Goal: Task Accomplishment & Management: Manage account settings

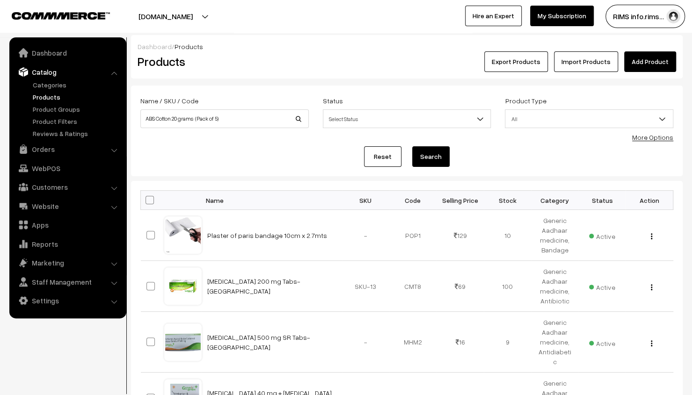
click at [428, 158] on button "Search" at bounding box center [430, 156] width 37 height 21
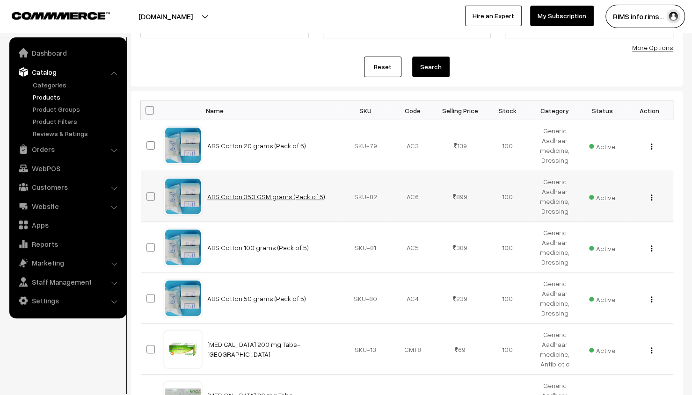
scroll to position [94, 0]
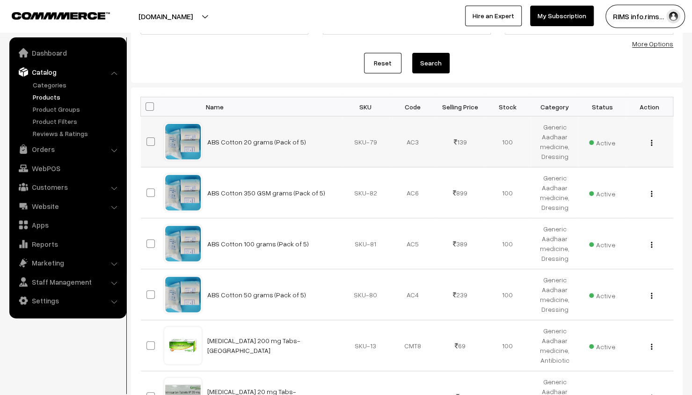
click at [148, 140] on span at bounding box center [150, 141] width 8 height 8
click at [148, 139] on input "checkbox" at bounding box center [145, 136] width 6 height 6
checkbox input "true"
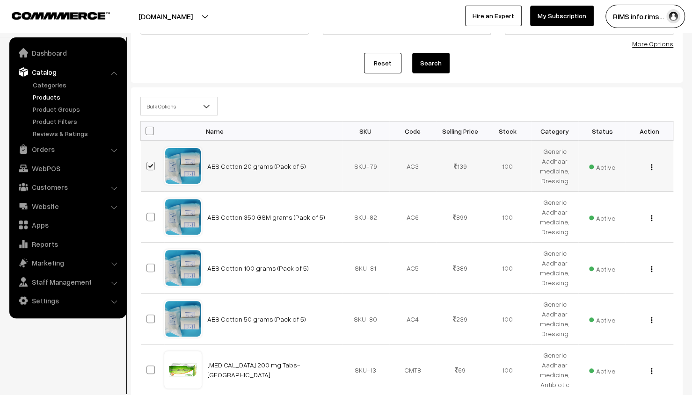
click at [649, 168] on div "View Edit Delete" at bounding box center [649, 166] width 36 height 10
click at [651, 166] on img "button" at bounding box center [650, 167] width 1 height 6
click at [616, 191] on link "Edit" at bounding box center [609, 201] width 79 height 21
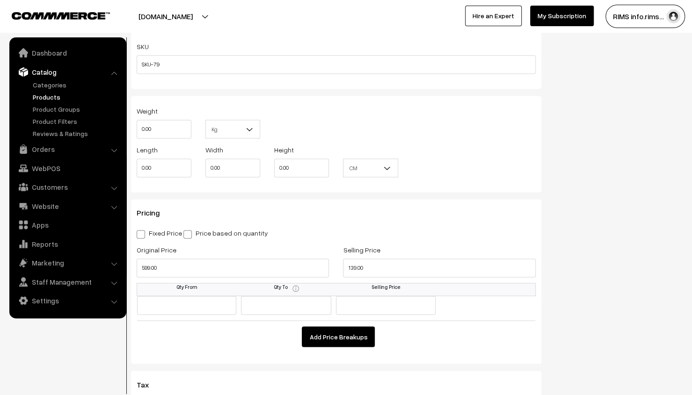
scroll to position [701, 0]
click at [383, 269] on input "139.00" at bounding box center [439, 267] width 192 height 19
type input "1"
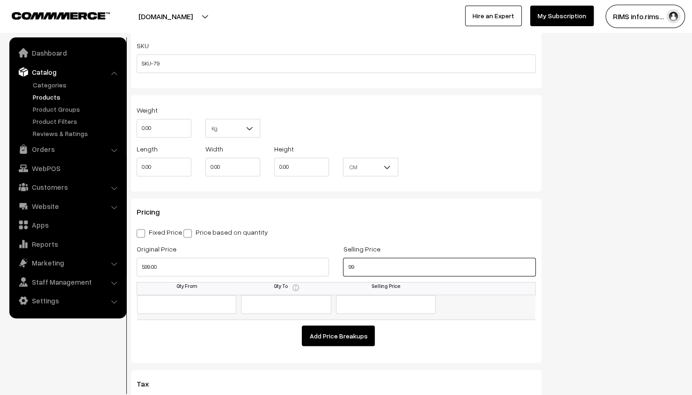
type input "99.00"
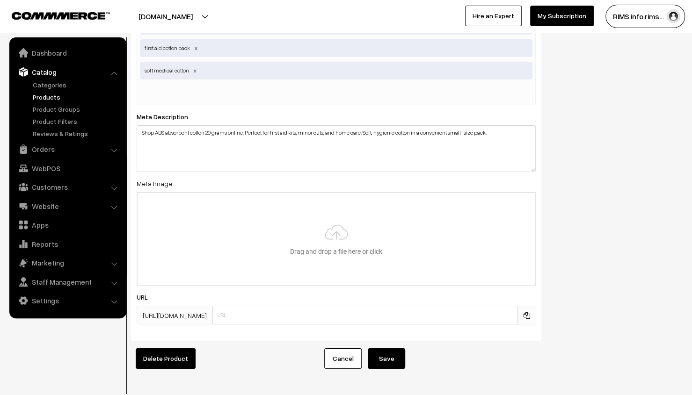
scroll to position [1849, 0]
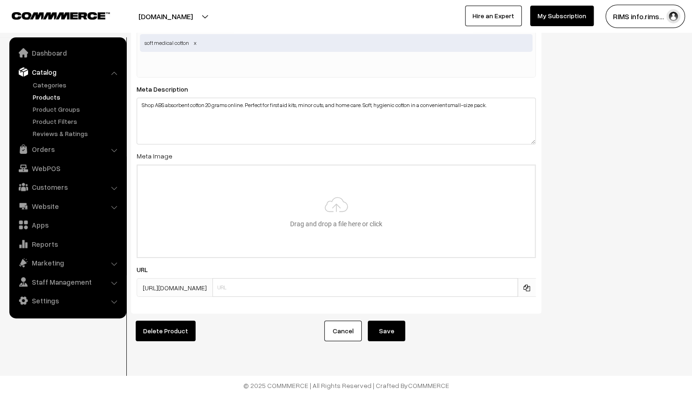
click at [383, 325] on button "Save" at bounding box center [386, 331] width 37 height 21
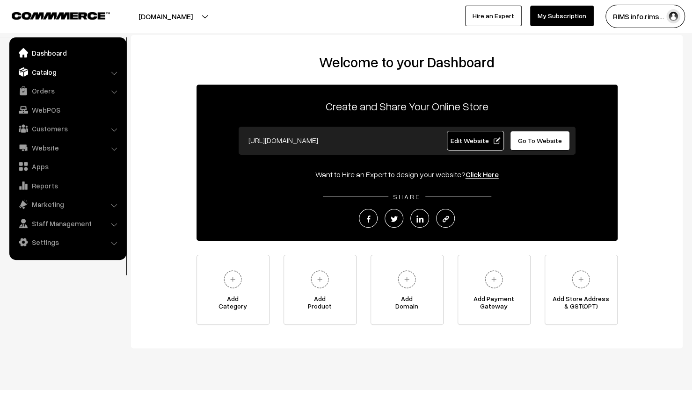
click at [77, 71] on link "Catalog" at bounding box center [67, 72] width 111 height 17
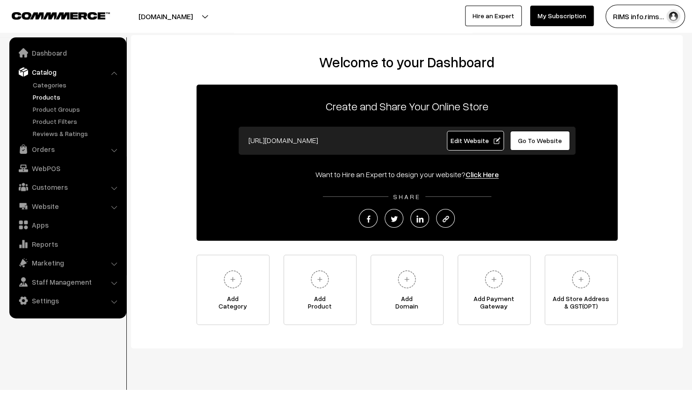
click at [54, 98] on link "Products" at bounding box center [76, 97] width 93 height 10
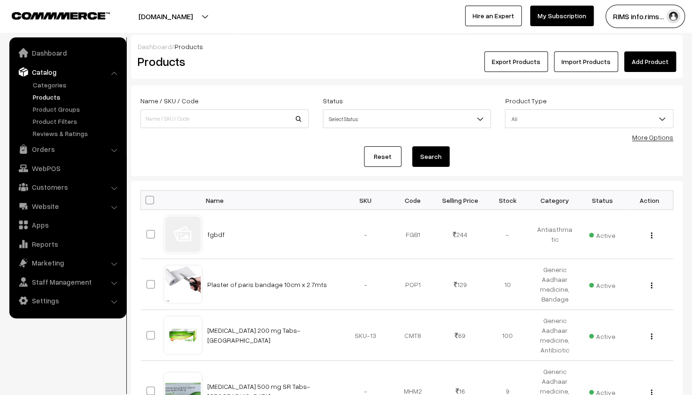
click at [42, 94] on link "Products" at bounding box center [76, 97] width 93 height 10
click at [56, 94] on link "Products" at bounding box center [76, 97] width 93 height 10
click at [36, 95] on link "Products" at bounding box center [76, 97] width 93 height 10
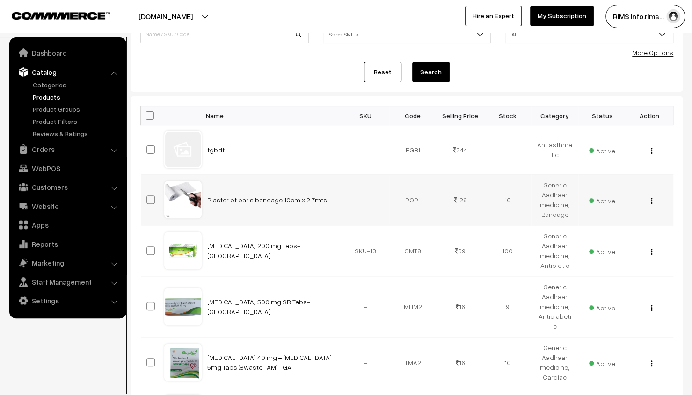
scroll to position [94, 0]
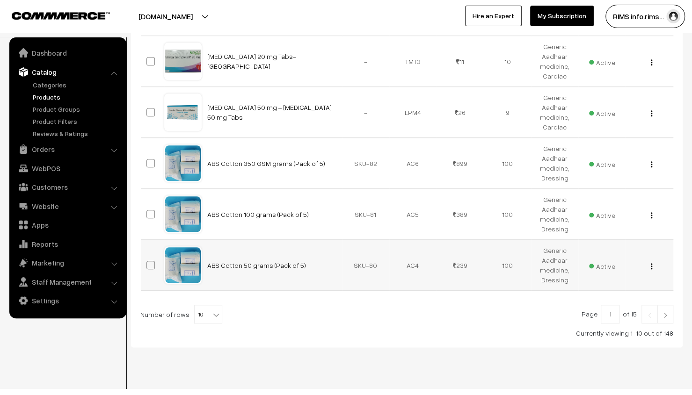
scroll to position [438, 0]
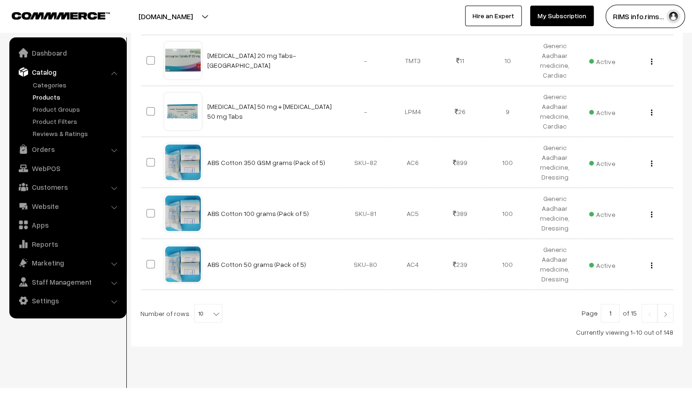
click at [664, 311] on img at bounding box center [665, 314] width 8 height 6
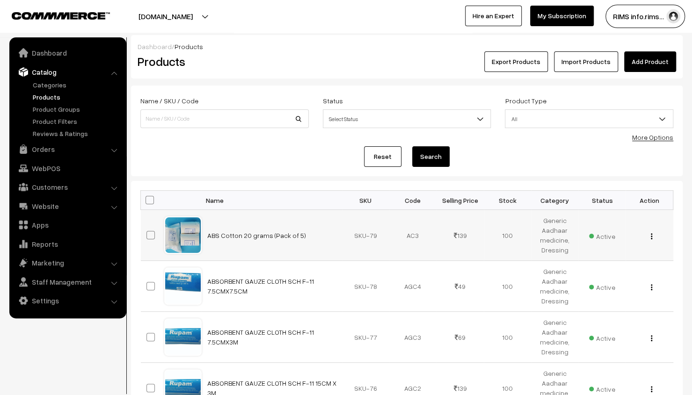
scroll to position [47, 0]
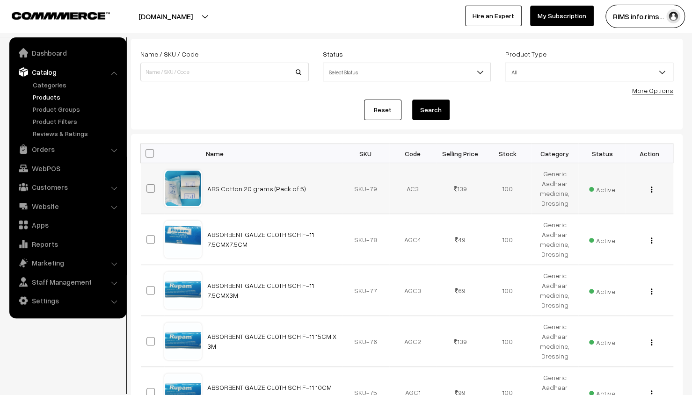
click at [650, 191] on img "button" at bounding box center [650, 190] width 1 height 6
click at [621, 221] on link "Edit" at bounding box center [609, 223] width 79 height 21
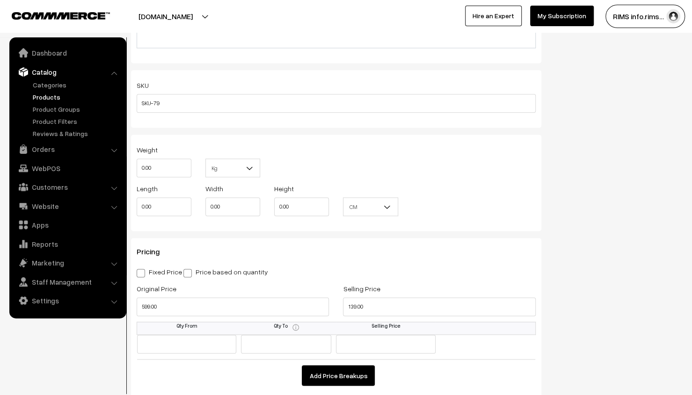
scroll to position [748, 0]
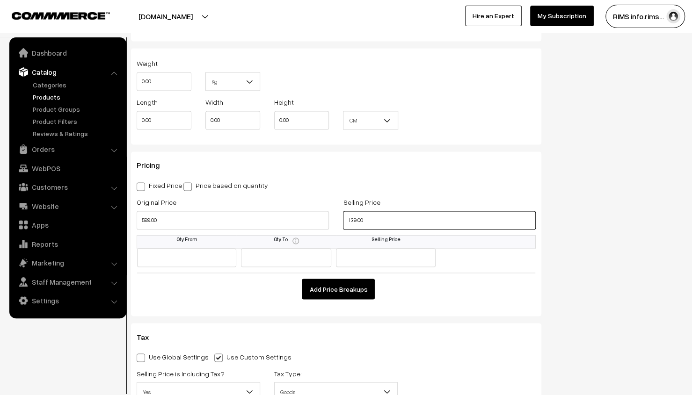
click at [404, 221] on input "139.00" at bounding box center [439, 220] width 192 height 19
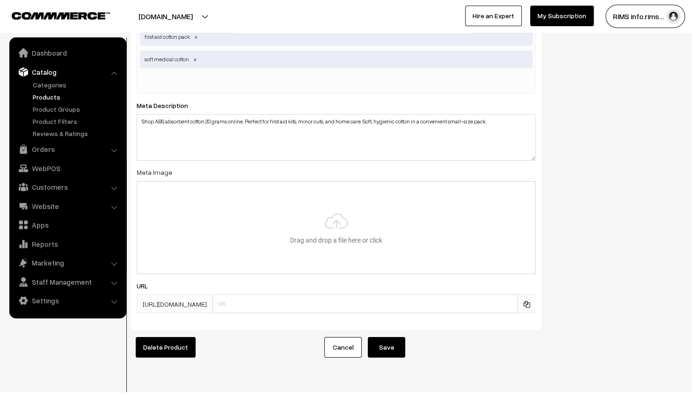
scroll to position [1849, 0]
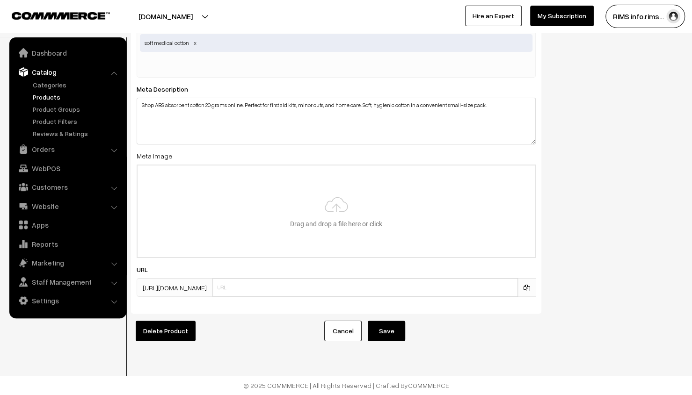
type input "99.00"
click at [391, 328] on button "Save" at bounding box center [386, 331] width 37 height 21
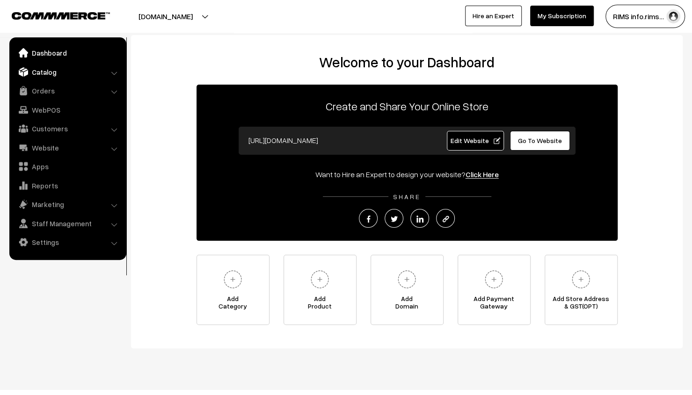
click at [110, 75] on link "Catalog" at bounding box center [67, 72] width 111 height 17
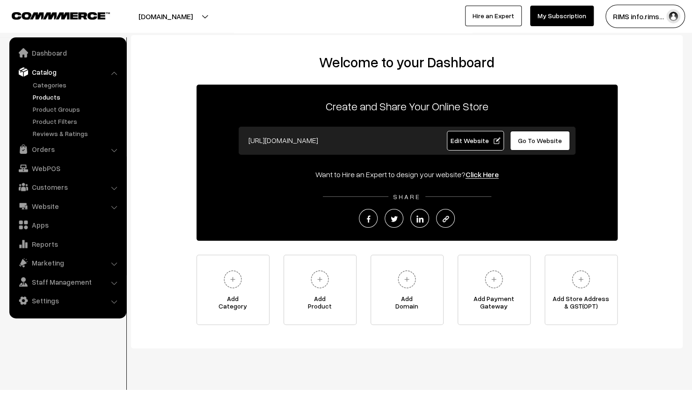
click at [60, 97] on link "Products" at bounding box center [76, 97] width 93 height 10
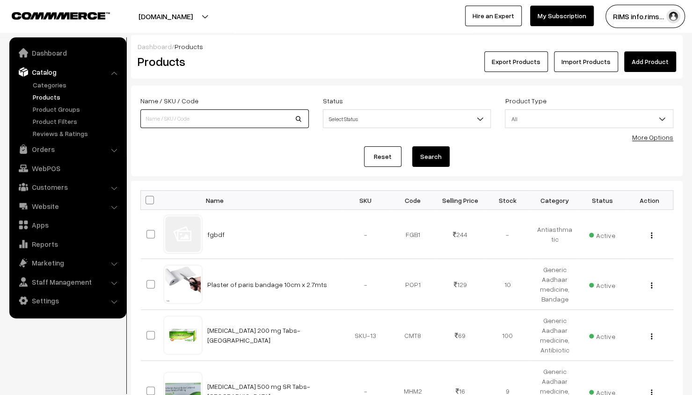
click at [238, 120] on input at bounding box center [224, 118] width 168 height 19
type input "ABS Cotton 20 grams (Pack of 5)"
click at [431, 160] on button "Search" at bounding box center [430, 156] width 37 height 21
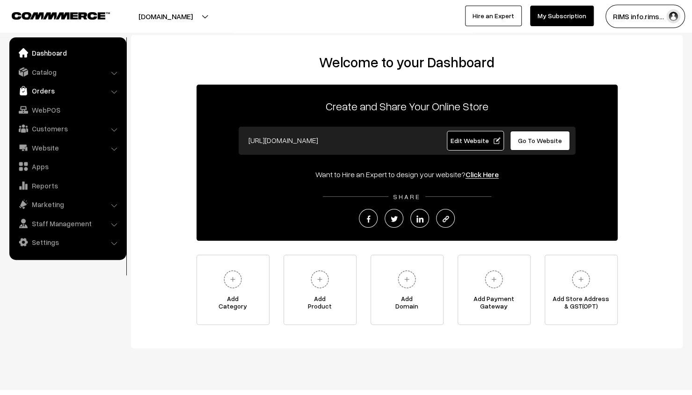
click at [71, 87] on link "Orders" at bounding box center [67, 90] width 111 height 17
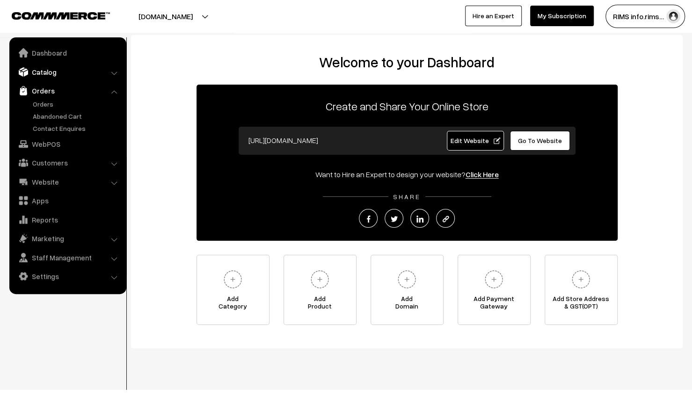
click at [79, 73] on link "Catalog" at bounding box center [67, 72] width 111 height 17
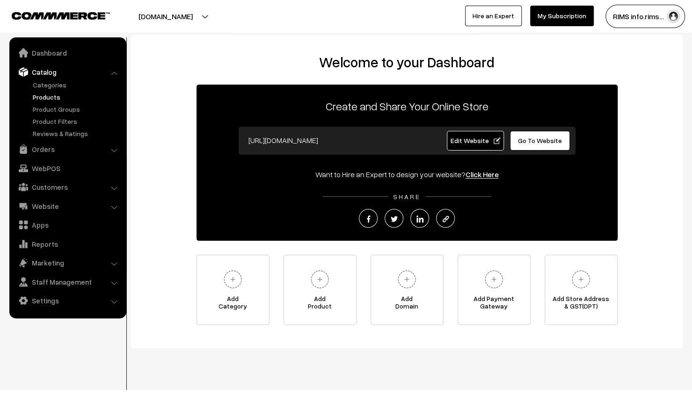
click at [48, 94] on link "Products" at bounding box center [76, 97] width 93 height 10
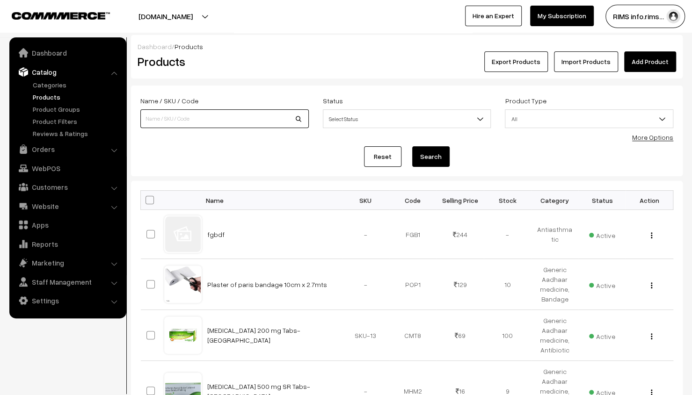
click at [271, 118] on input at bounding box center [224, 118] width 168 height 19
type input "Abdominal Belt (L) - GA"
click at [434, 161] on button "Search" at bounding box center [430, 156] width 37 height 21
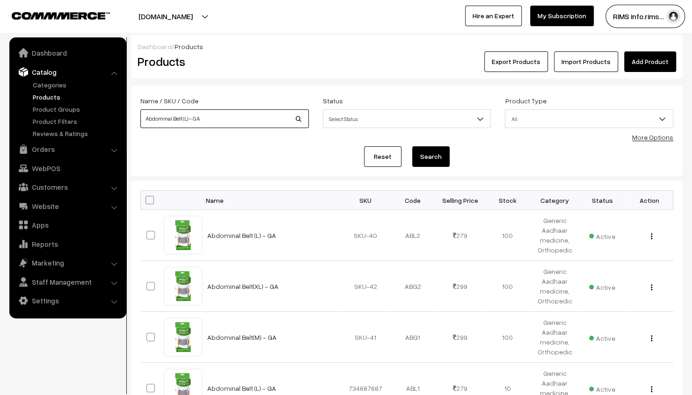
click at [260, 120] on input "Abdominal Belt (L) - GA" at bounding box center [224, 118] width 168 height 19
type input "A"
click at [237, 121] on input at bounding box center [224, 118] width 168 height 19
type input "ABS Cotton 20 grams (Pack of 5)"
click at [429, 152] on button "Search" at bounding box center [430, 156] width 37 height 21
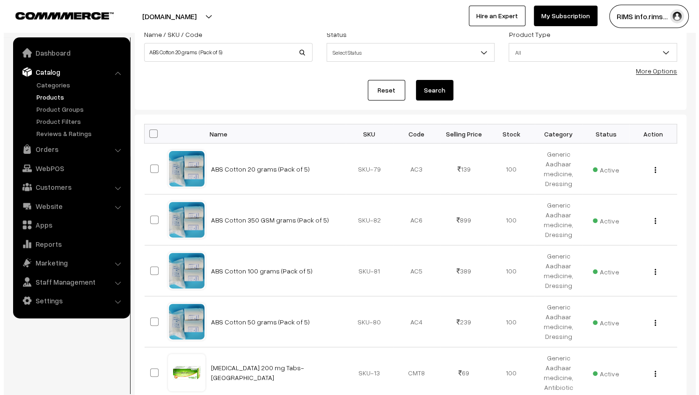
scroll to position [68, 0]
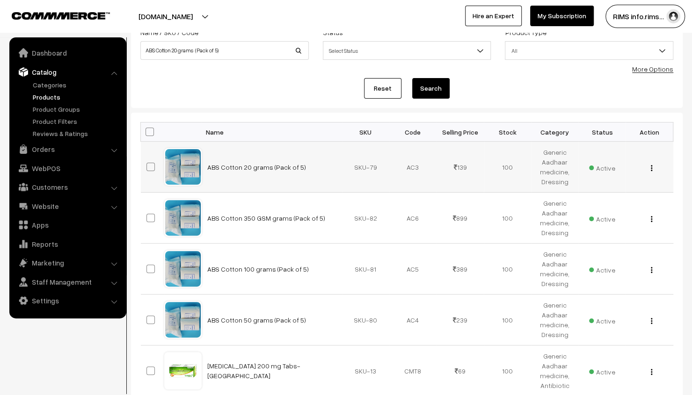
click at [650, 167] on img "button" at bounding box center [650, 168] width 1 height 6
click at [598, 218] on link "Delete" at bounding box center [609, 222] width 79 height 21
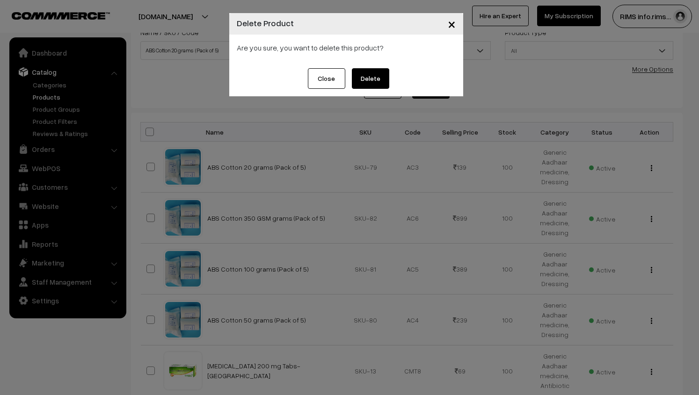
click at [379, 78] on button "Delete" at bounding box center [370, 78] width 37 height 21
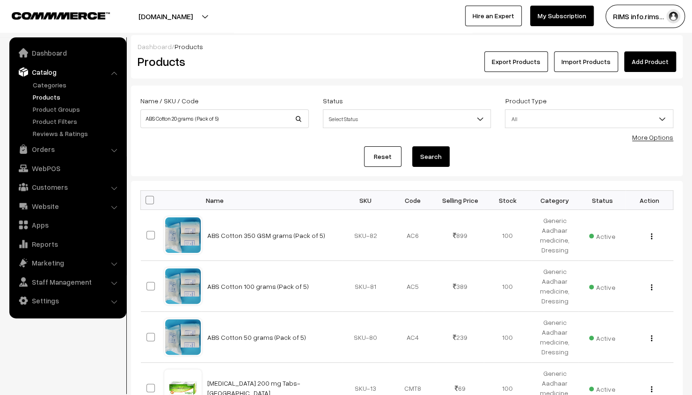
click at [642, 53] on link "Add Product" at bounding box center [650, 61] width 52 height 21
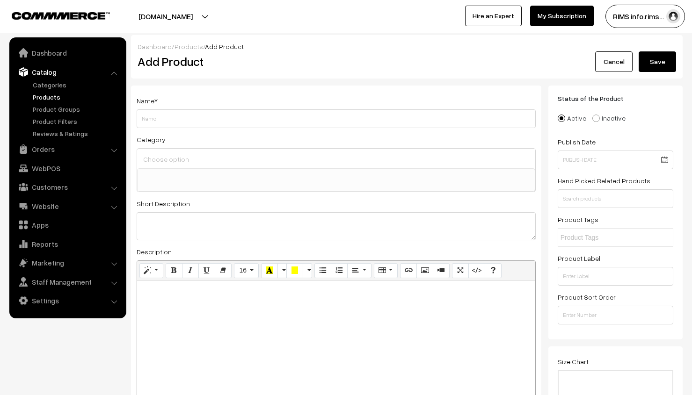
select select
click at [416, 119] on input "Weight" at bounding box center [336, 118] width 399 height 19
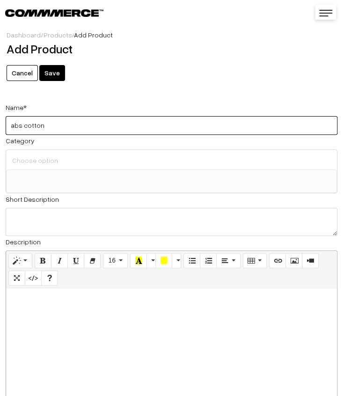
click at [54, 120] on input "abs cotton" at bounding box center [172, 125] width 332 height 19
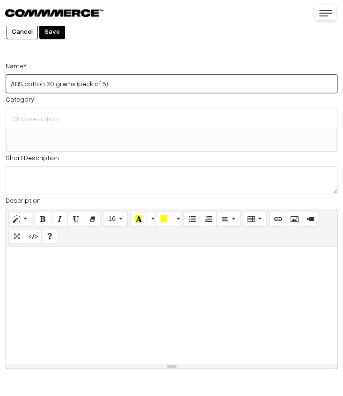
type input "ABS cotton 20 grams (pack of 5)"
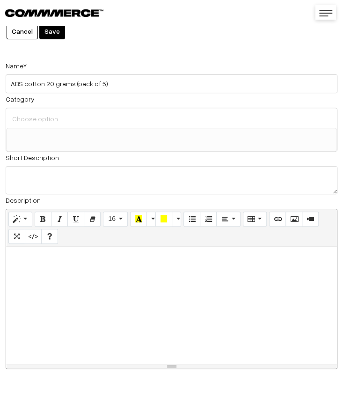
click at [93, 132] on ul at bounding box center [172, 134] width 330 height 12
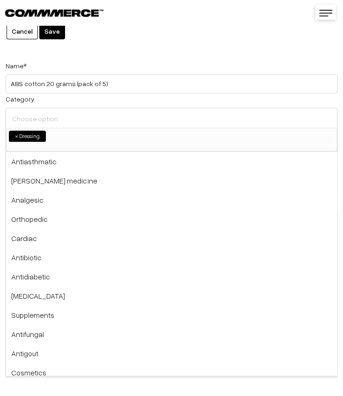
click at [70, 125] on input at bounding box center [171, 119] width 323 height 14
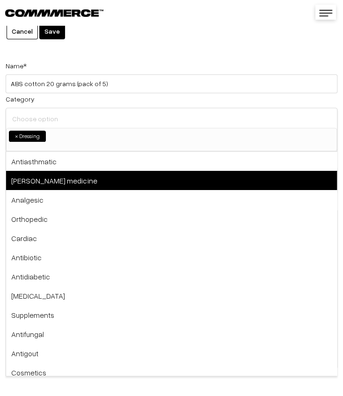
click at [69, 182] on span "[PERSON_NAME] medicine" at bounding box center [171, 180] width 331 height 19
select select "114"
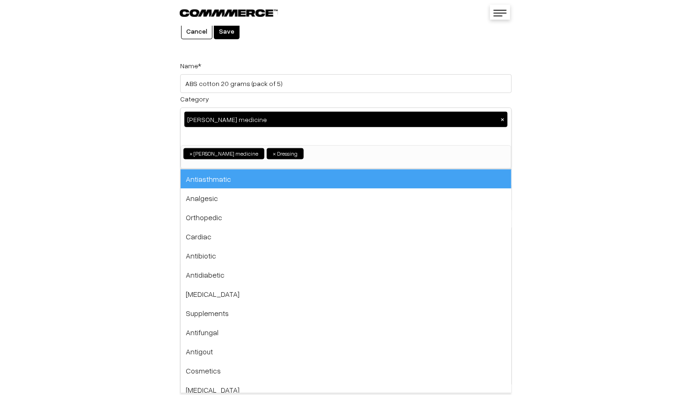
scroll to position [95, 0]
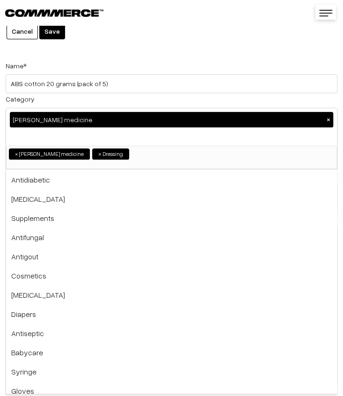
click at [261, 48] on div "Dashboard / Products / Add Product Add Product Cancel Save" at bounding box center [171, 16] width 343 height 69
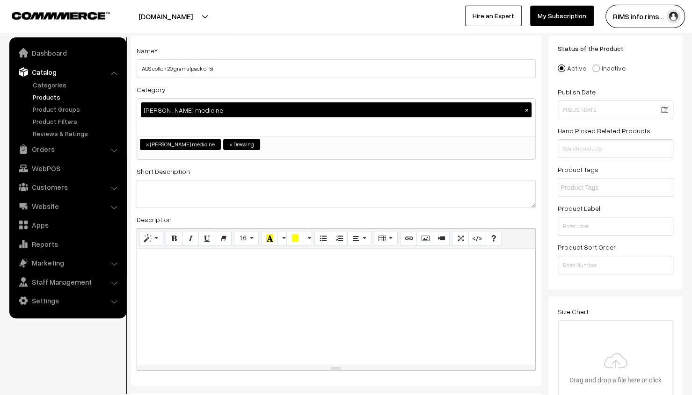
scroll to position [50, 0]
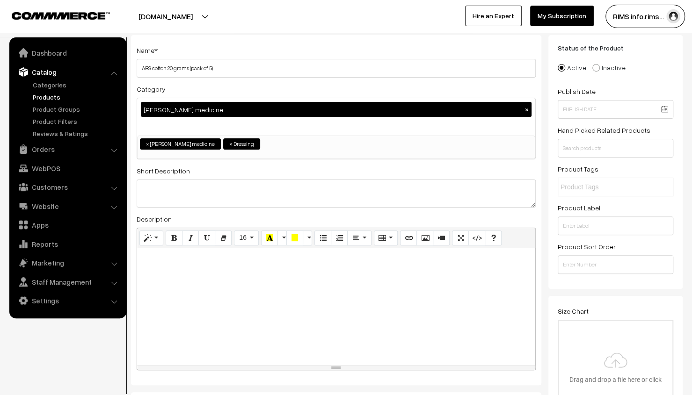
click at [267, 305] on div at bounding box center [336, 306] width 398 height 117
paste div
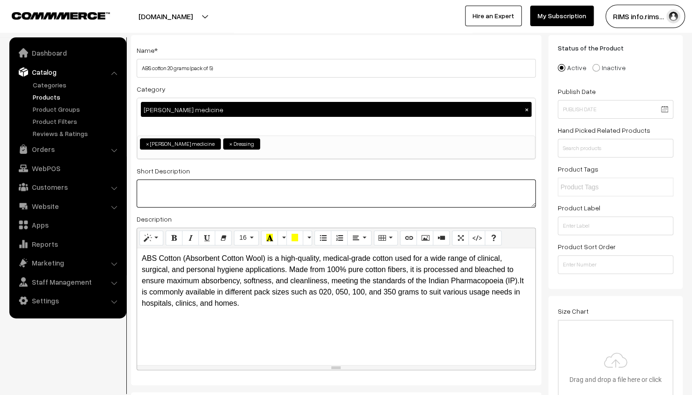
click at [240, 204] on textarea at bounding box center [336, 194] width 399 height 28
paste textarea "ABS Cotton (Absorbent Cotton Wool) is a high-quality, medical-grade cotton used…"
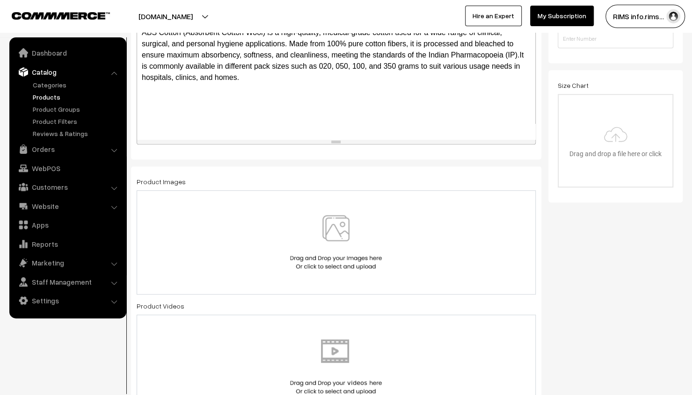
scroll to position [277, 0]
type textarea "ABS Cotton (Absorbent Cotton Wool) is a high-quality, medical-grade cotton used…"
click at [339, 226] on img at bounding box center [336, 242] width 96 height 55
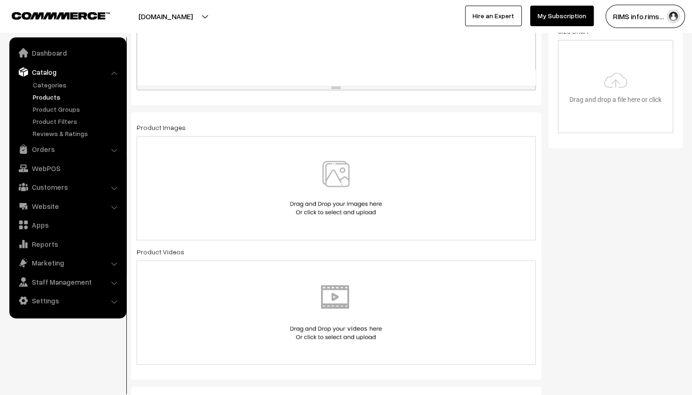
scroll to position [332, 0]
click at [309, 172] on img at bounding box center [336, 186] width 96 height 55
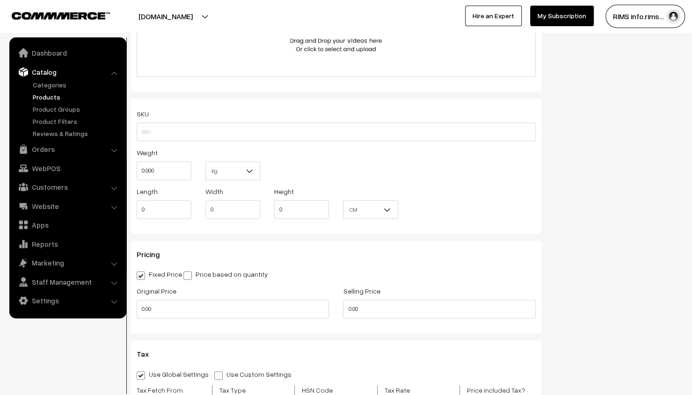
scroll to position [662, 0]
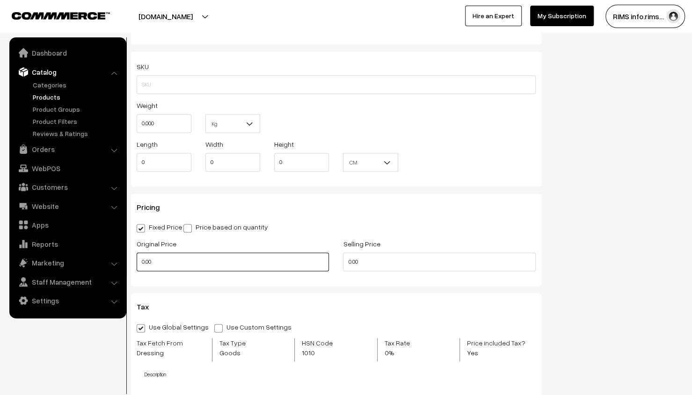
click at [240, 266] on input "0.00" at bounding box center [233, 261] width 192 height 19
type input "0"
type input "299"
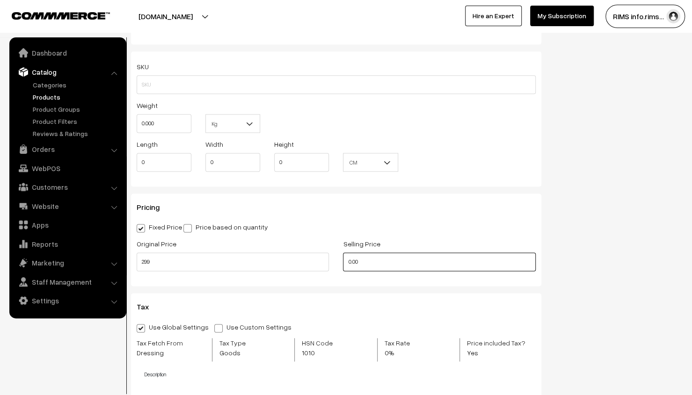
click at [379, 262] on input "0.00" at bounding box center [439, 261] width 192 height 19
type input "0"
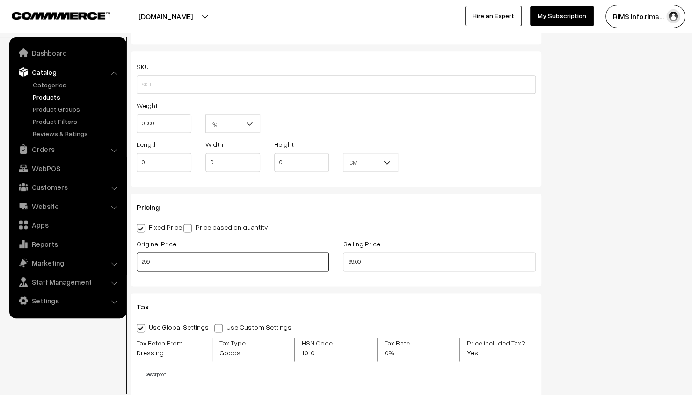
type input "99"
click at [281, 268] on input "299" at bounding box center [233, 261] width 192 height 19
type input "2"
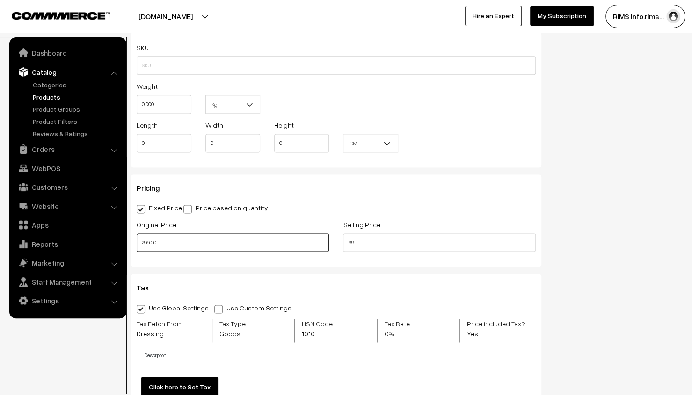
scroll to position [684, 0]
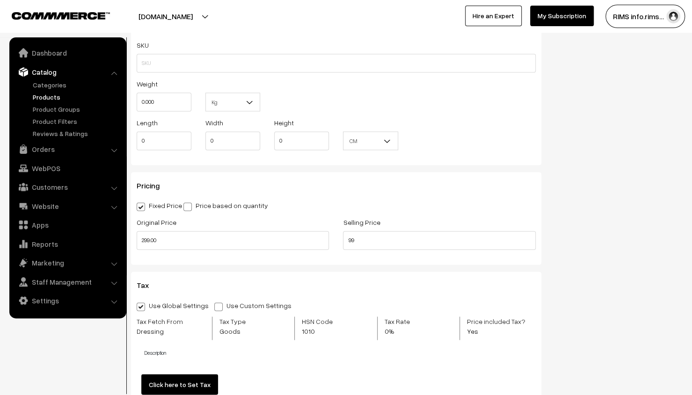
type input "299"
click at [138, 209] on span at bounding box center [141, 206] width 8 height 8
click at [138, 208] on input "Fixed Price" at bounding box center [140, 205] width 6 height 6
click at [138, 209] on span at bounding box center [141, 206] width 8 height 8
click at [138, 208] on input "Fixed Price" at bounding box center [140, 205] width 6 height 6
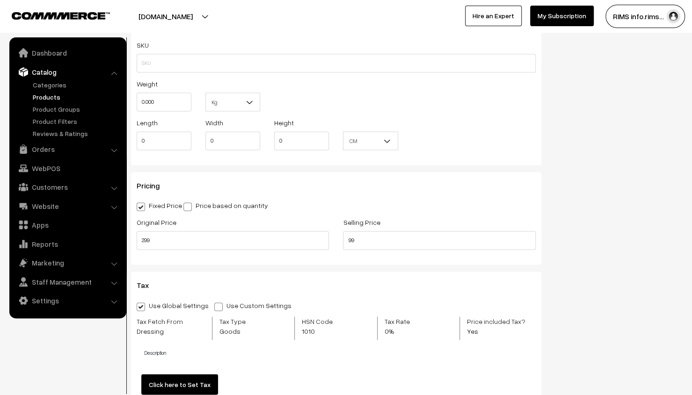
click at [138, 209] on span at bounding box center [141, 206] width 8 height 8
click at [138, 208] on input "Fixed Price" at bounding box center [140, 205] width 6 height 6
click at [195, 208] on label "Price based on quantity" at bounding box center [225, 206] width 85 height 10
click at [189, 208] on input "Price based on quantity" at bounding box center [186, 205] width 6 height 6
radio input "true"
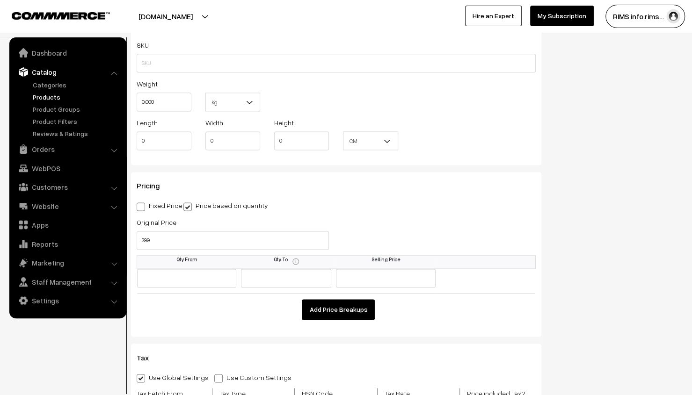
click at [138, 208] on span at bounding box center [141, 206] width 8 height 8
click at [138, 208] on input "Fixed Price" at bounding box center [140, 205] width 6 height 6
radio input "true"
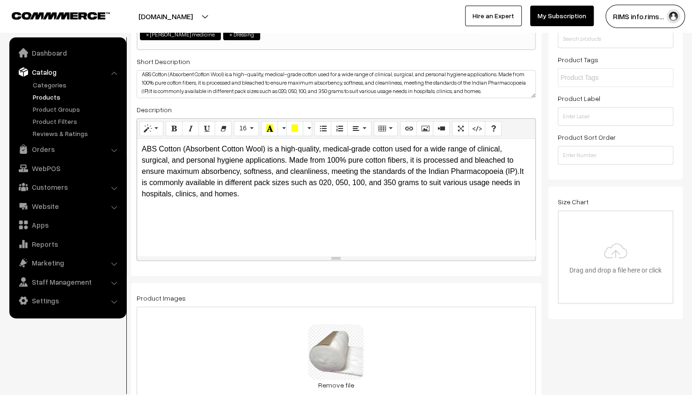
scroll to position [0, 0]
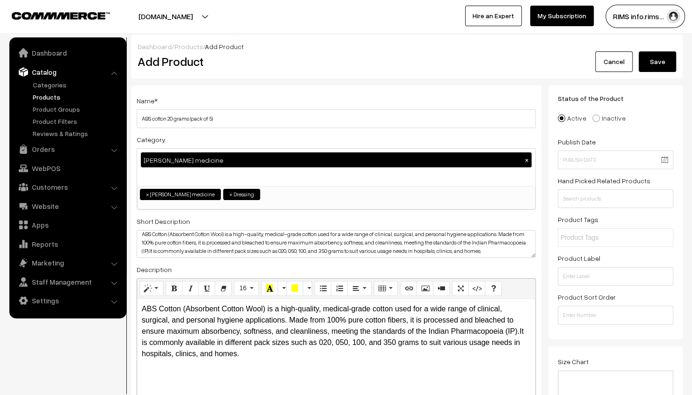
click at [655, 64] on button "Save" at bounding box center [656, 61] width 37 height 21
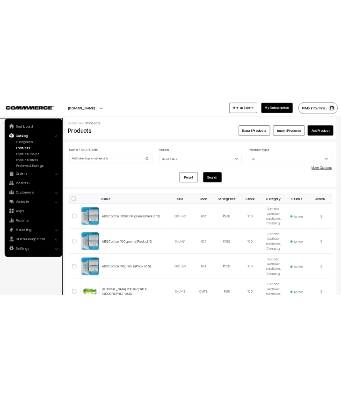
scroll to position [27, 0]
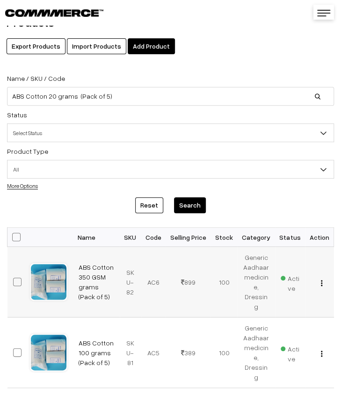
click at [323, 279] on button "button" at bounding box center [321, 282] width 2 height 7
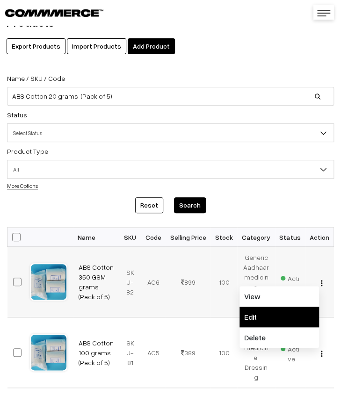
click at [292, 314] on link "Edit" at bounding box center [278, 317] width 79 height 21
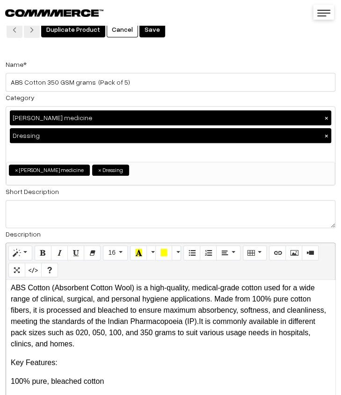
scroll to position [2, 0]
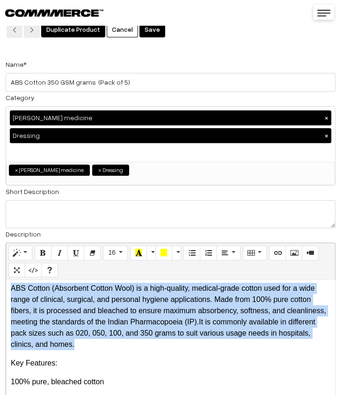
drag, startPoint x: 12, startPoint y: 290, endPoint x: 120, endPoint y: 350, distance: 122.9
click at [120, 350] on p "ABS Cotton (Absorbent Cotton Wool) is a high-quality, medical-grade cotton used…" at bounding box center [170, 316] width 319 height 67
copy p "ABS Cotton (Absorbent Cotton Wool) is a high-quality, medical-grade cotton used…"
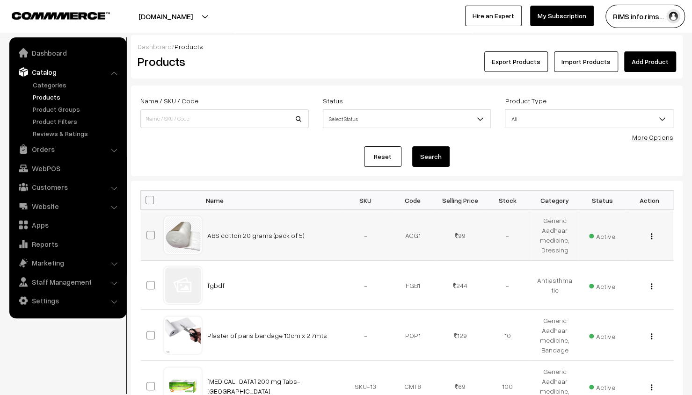
click at [651, 238] on img "button" at bounding box center [650, 236] width 1 height 6
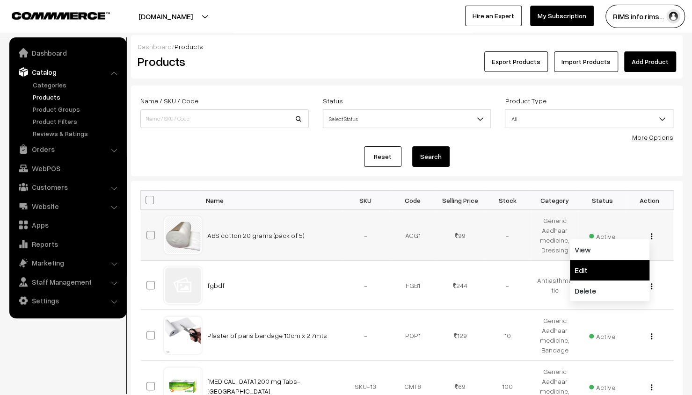
click at [621, 266] on link "Edit" at bounding box center [609, 270] width 79 height 21
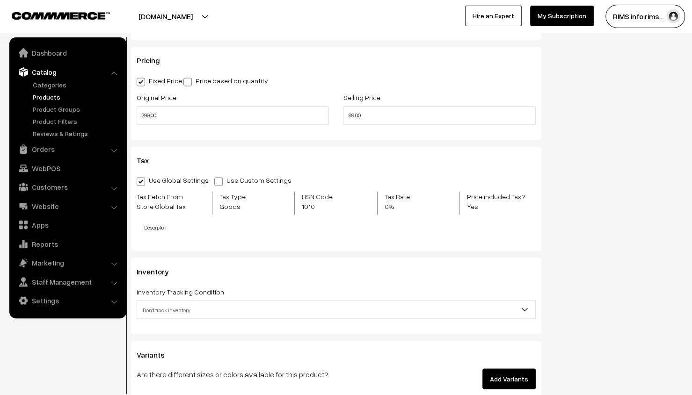
scroll to position [830, 0]
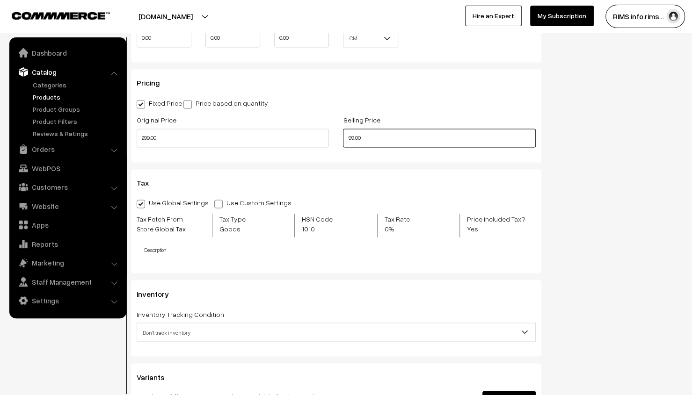
click at [391, 145] on input "99.00" at bounding box center [439, 138] width 192 height 19
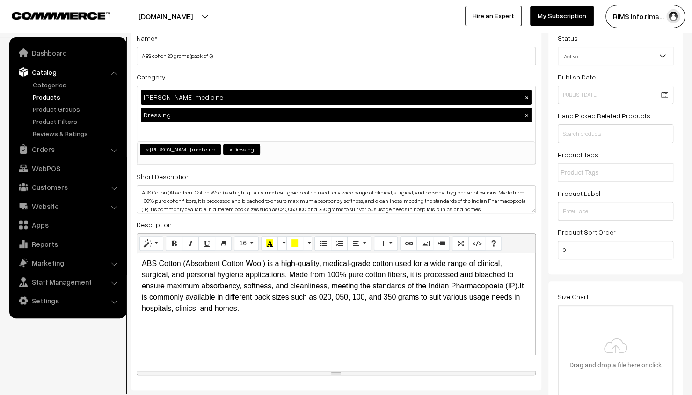
scroll to position [0, 0]
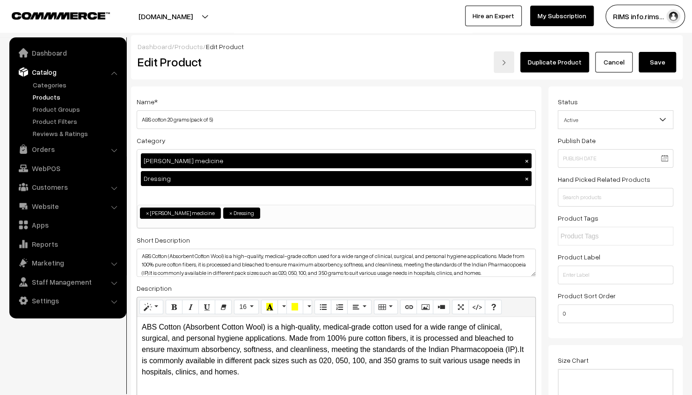
type input "119.00"
click at [654, 66] on button "Save" at bounding box center [656, 62] width 37 height 21
